Goal: Task Accomplishment & Management: Use online tool/utility

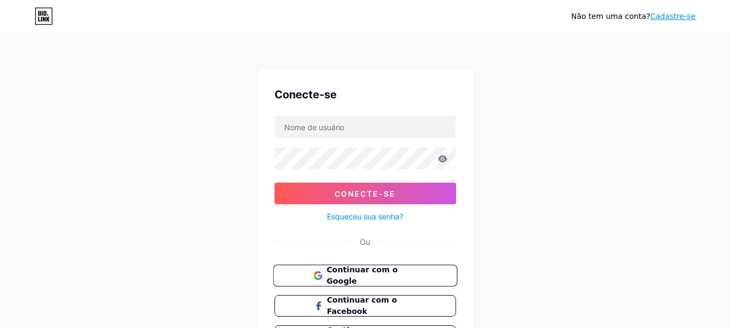
scroll to position [54, 0]
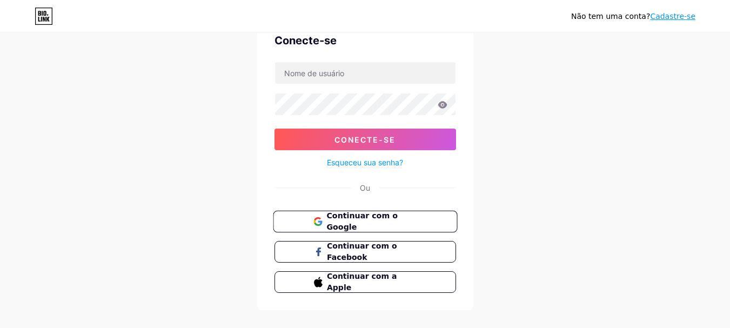
click at [396, 224] on font "Continuar com o Google" at bounding box center [361, 221] width 71 height 21
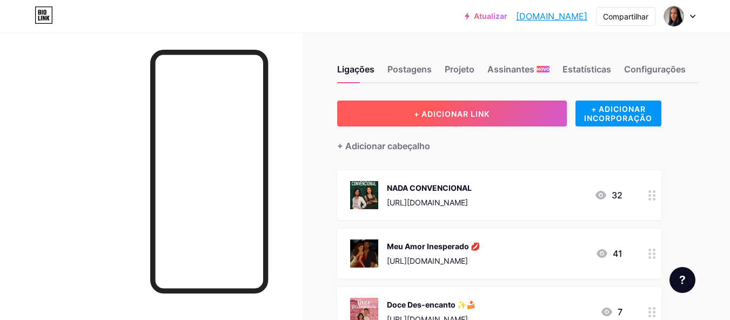
click at [449, 112] on font "+ ADICIONAR LINK" at bounding box center [452, 113] width 76 height 9
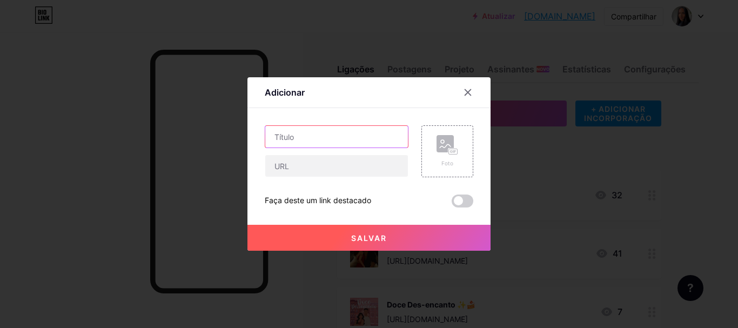
click at [316, 138] on input "text" at bounding box center [336, 137] width 143 height 22
click at [285, 138] on input "text" at bounding box center [336, 137] width 143 height 22
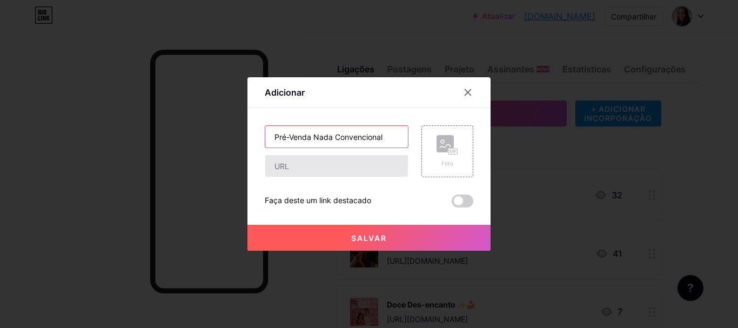
type input "Pré-Venda Nada Convencional"
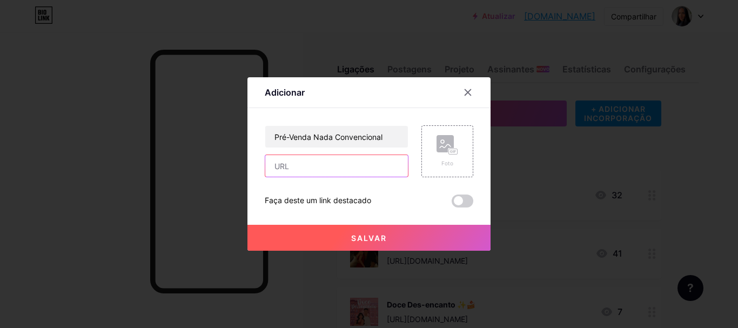
click at [293, 174] on input "text" at bounding box center [336, 166] width 143 height 22
paste input "[URL][DOMAIN_NAME]"
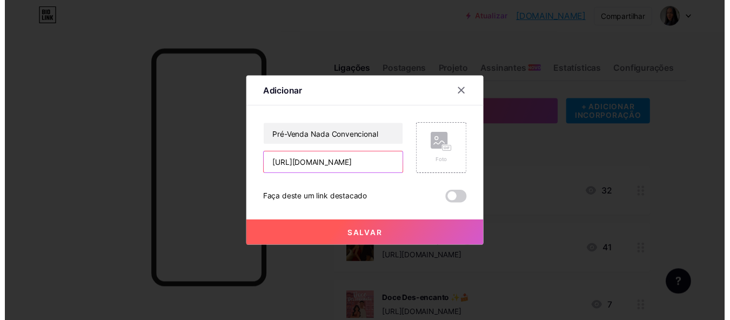
scroll to position [0, 144]
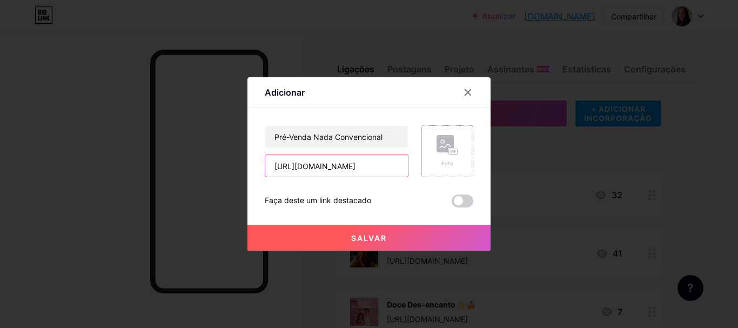
type input "[URL][DOMAIN_NAME]"
click at [451, 146] on icon at bounding box center [448, 145] width 22 height 20
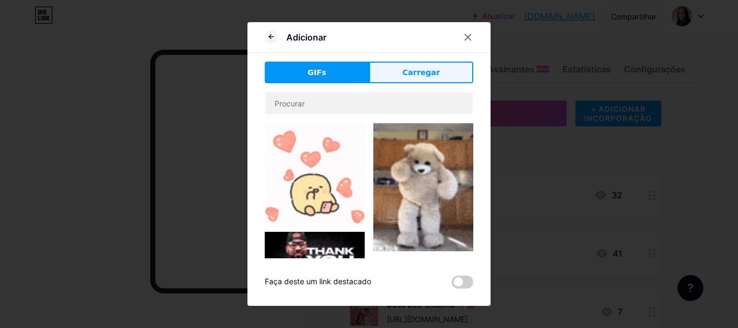
click at [402, 65] on button "Carregar" at bounding box center [421, 73] width 104 height 22
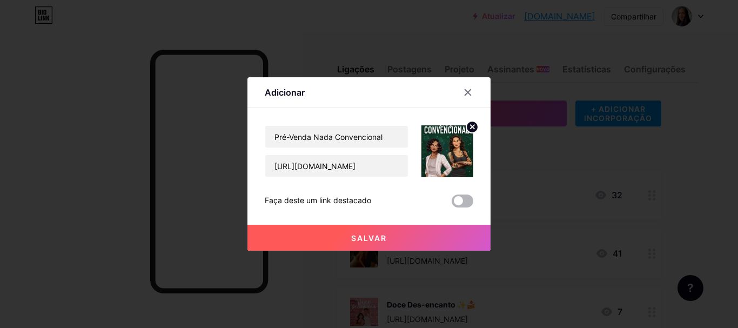
click at [455, 201] on span at bounding box center [463, 201] width 22 height 13
click at [452, 204] on input "checkbox" at bounding box center [452, 204] width 0 height 0
click at [372, 243] on button "Salvar" at bounding box center [369, 238] width 243 height 26
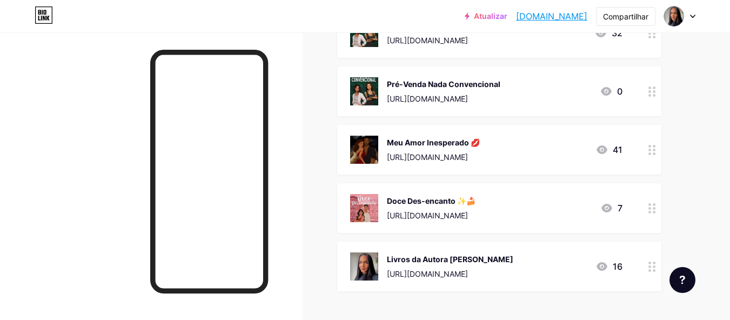
scroll to position [216, 0]
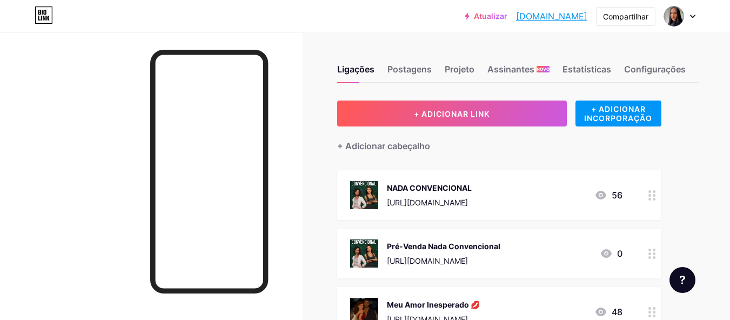
scroll to position [108, 0]
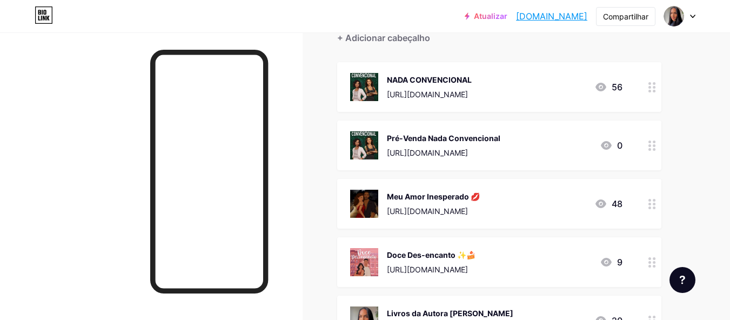
click at [619, 86] on font "56" at bounding box center [617, 87] width 11 height 11
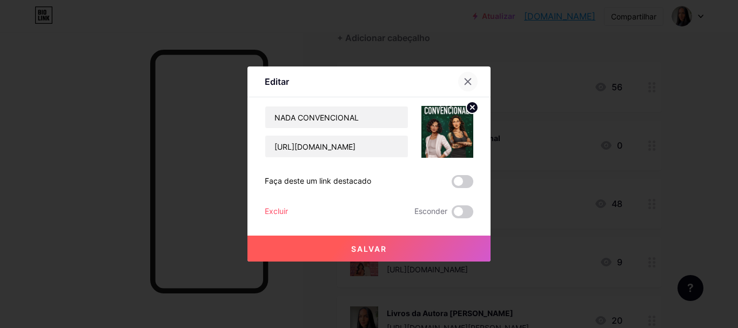
click at [464, 82] on icon at bounding box center [468, 81] width 9 height 9
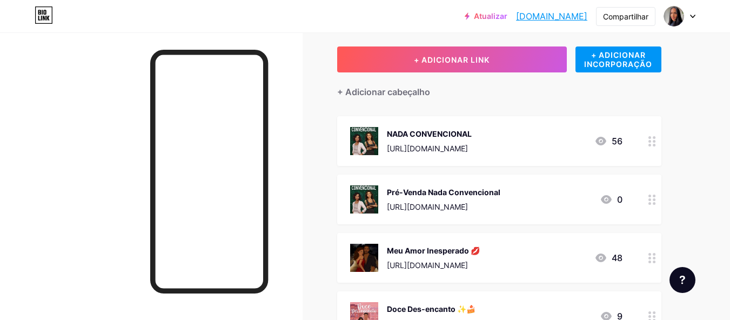
scroll to position [0, 0]
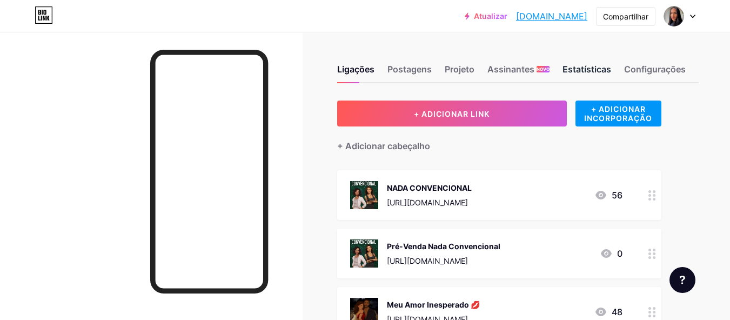
click at [591, 72] on font "Estatísticas" at bounding box center [587, 69] width 49 height 11
